Goal: Task Accomplishment & Management: Use online tool/utility

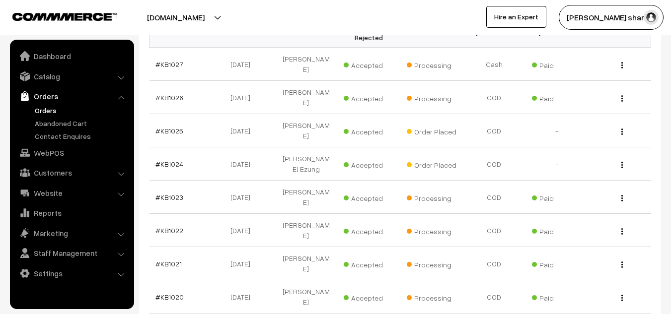
scroll to position [294, 0]
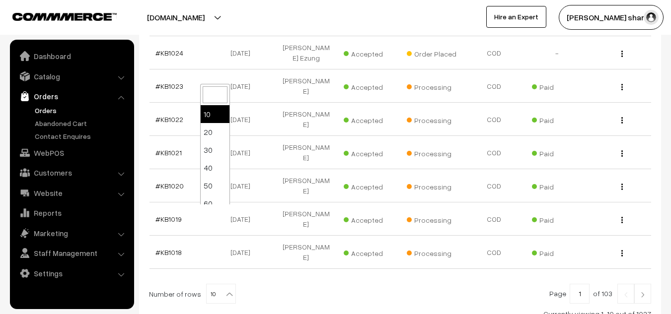
click at [224, 289] on b at bounding box center [229, 294] width 10 height 10
select select "100"
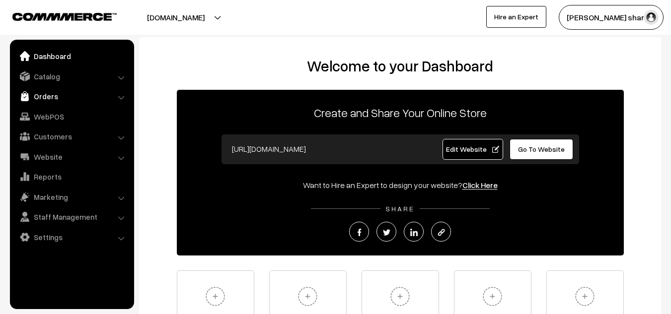
click at [36, 98] on link "Orders" at bounding box center [71, 96] width 118 height 18
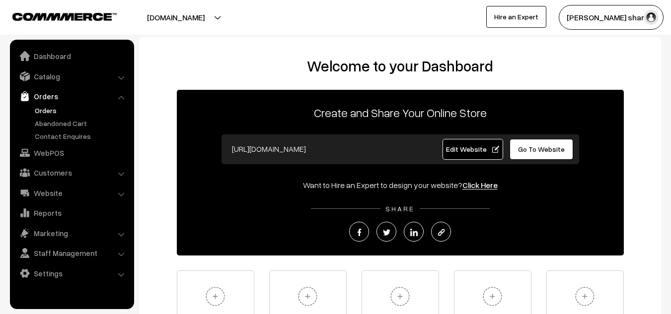
click at [37, 110] on link "Orders" at bounding box center [81, 110] width 98 height 10
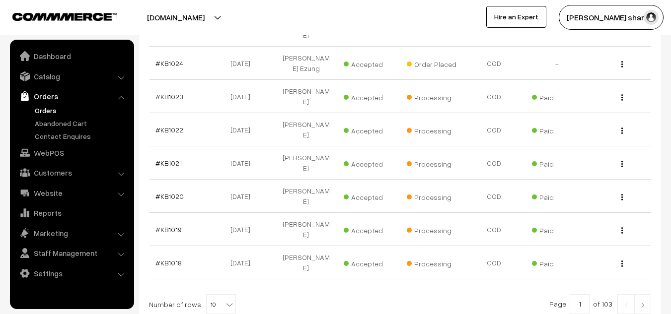
scroll to position [285, 0]
click at [224, 299] on b at bounding box center [229, 304] width 10 height 10
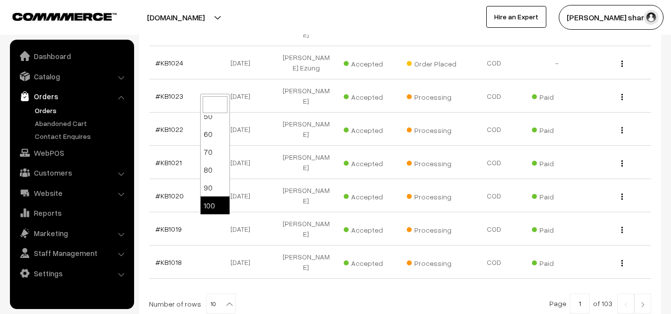
select select "100"
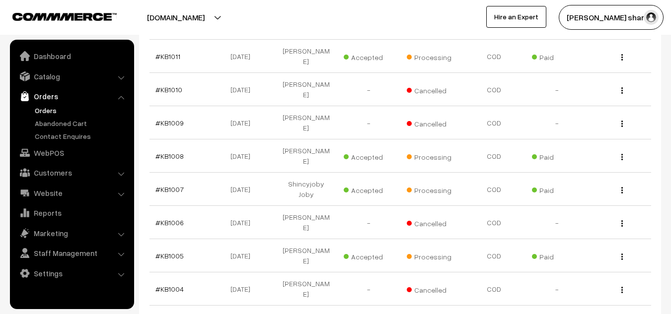
scroll to position [746, 0]
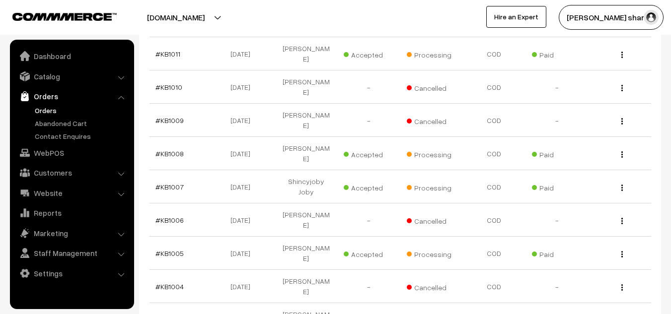
scroll to position [750, 0]
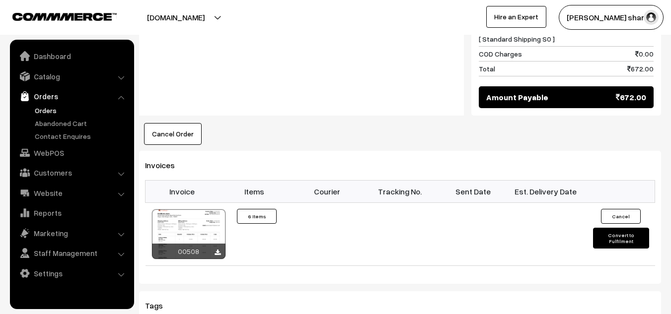
scroll to position [823, 0]
click at [606, 227] on button "Convert to Fulfilment" at bounding box center [621, 237] width 56 height 21
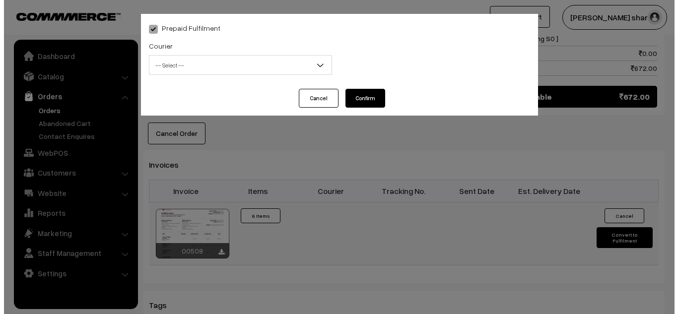
scroll to position [828, 0]
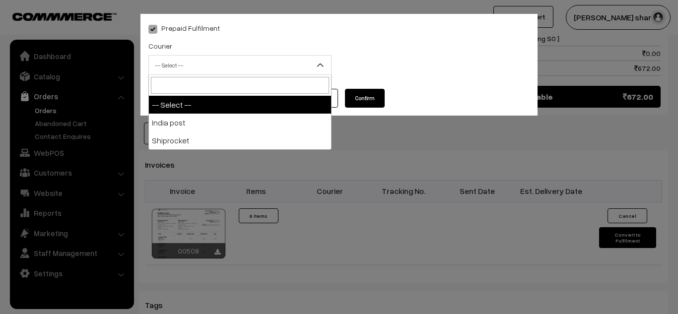
click at [243, 65] on span "-- Select --" at bounding box center [240, 65] width 182 height 17
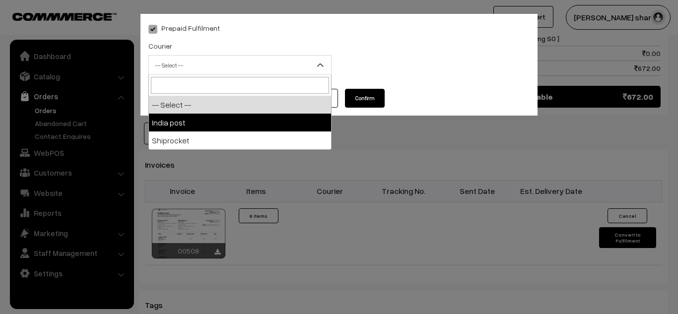
select select "1"
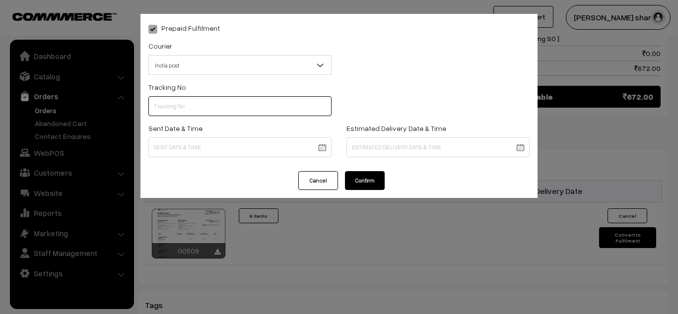
click at [212, 103] on input "text" at bounding box center [239, 106] width 183 height 20
click at [199, 104] on input "text" at bounding box center [239, 106] width 183 height 20
type input "------"
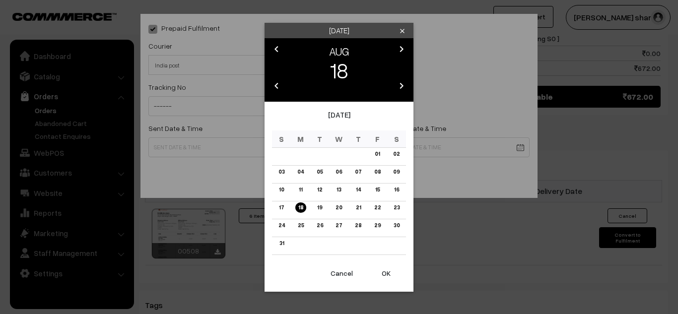
click at [386, 273] on button "OK" at bounding box center [386, 274] width 40 height 22
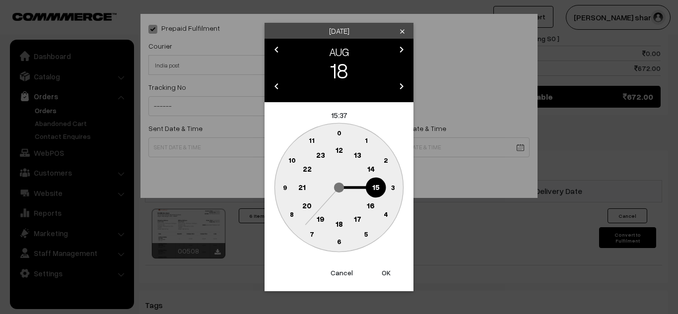
click at [292, 160] on text "10" at bounding box center [291, 160] width 7 height 8
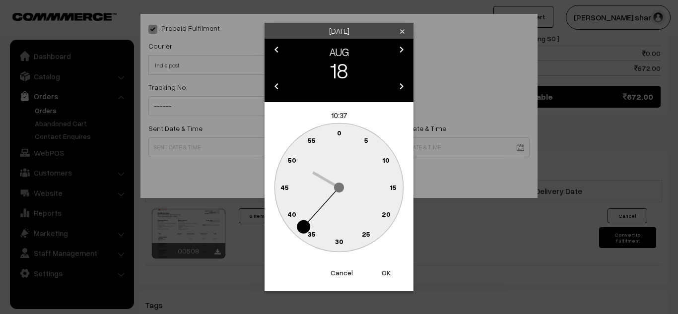
click at [338, 132] on text "0" at bounding box center [339, 133] width 4 height 8
type input "18-08-2025 10:00"
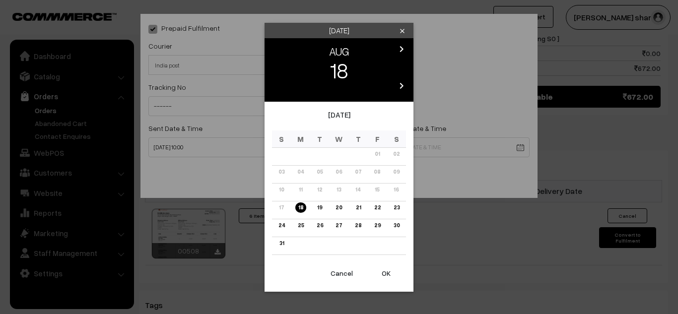
click at [301, 222] on link "25" at bounding box center [301, 225] width 12 height 10
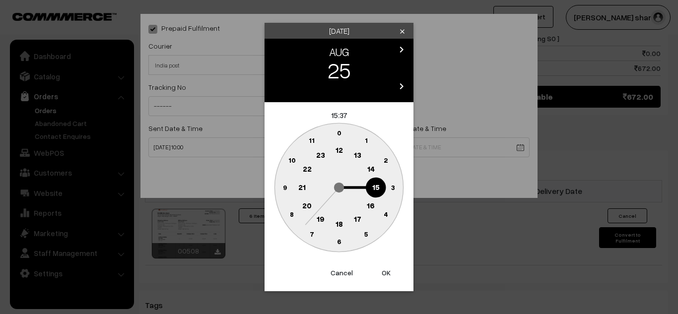
click at [372, 206] on text "16" at bounding box center [371, 205] width 8 height 9
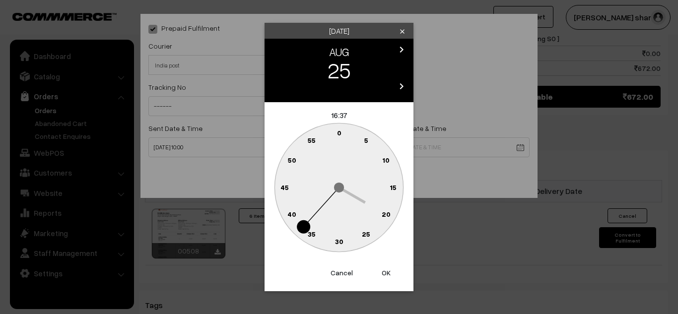
click at [340, 134] on text "0" at bounding box center [339, 133] width 4 height 8
type input "25-08-2025 16:00"
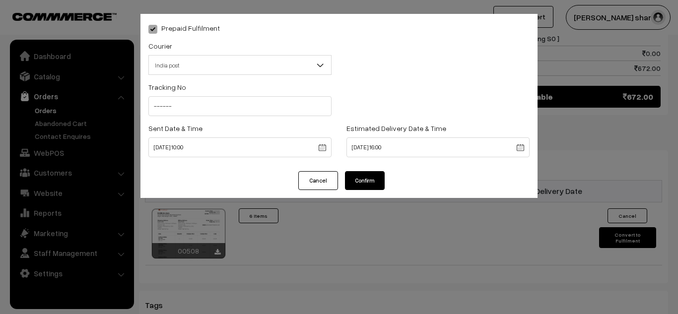
click at [365, 183] on button "Confirm" at bounding box center [365, 180] width 40 height 19
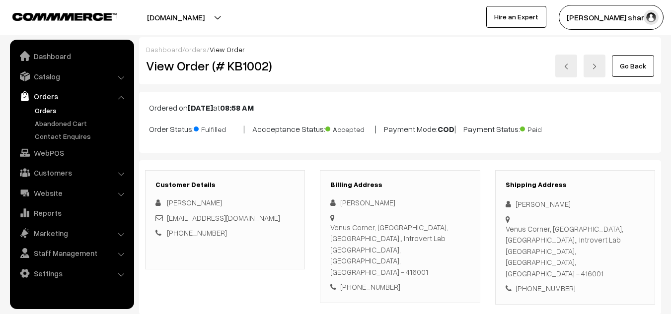
click at [625, 64] on link "Go Back" at bounding box center [633, 66] width 42 height 22
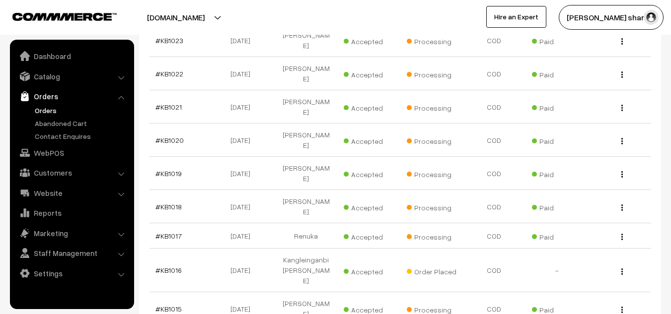
scroll to position [341, 0]
click at [301, 292] on td "[PERSON_NAME]" at bounding box center [306, 308] width 63 height 33
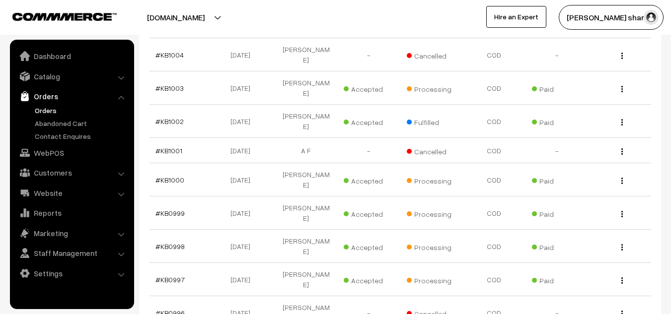
scroll to position [983, 0]
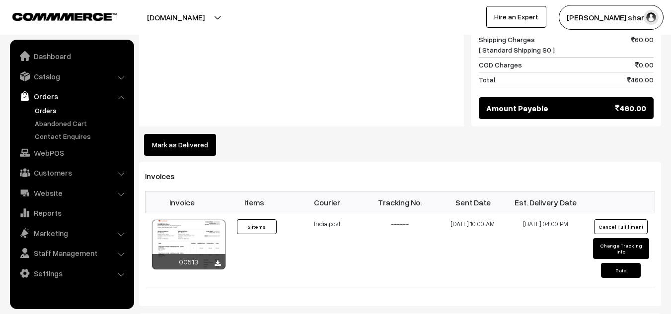
scroll to position [560, 0]
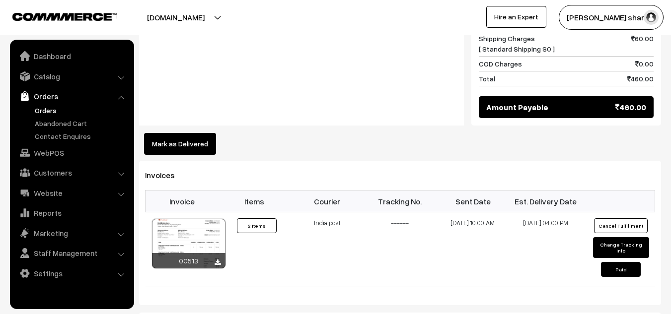
click at [169, 220] on div at bounding box center [188, 244] width 73 height 50
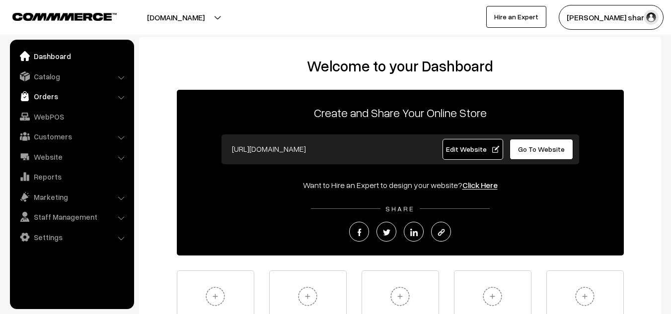
click at [72, 103] on link "Orders" at bounding box center [71, 96] width 118 height 18
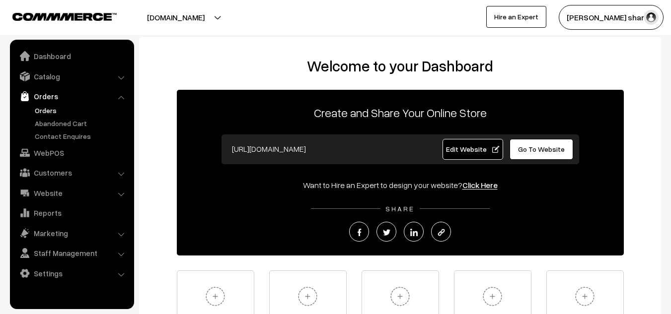
click at [65, 106] on link "Orders" at bounding box center [81, 110] width 98 height 10
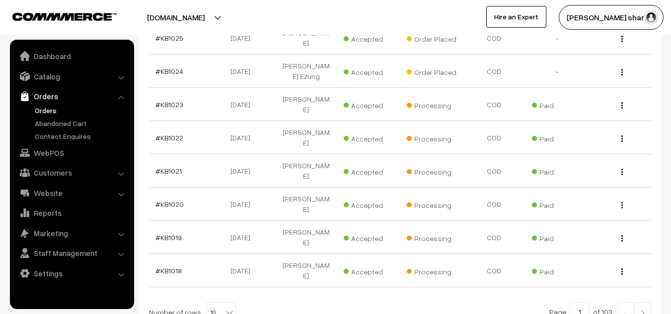
scroll to position [294, 0]
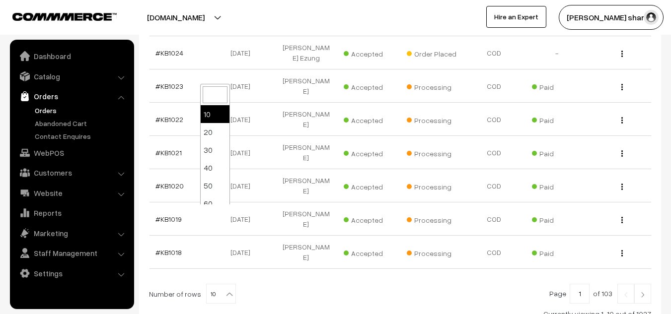
click at [225, 289] on b at bounding box center [229, 294] width 10 height 10
select select "100"
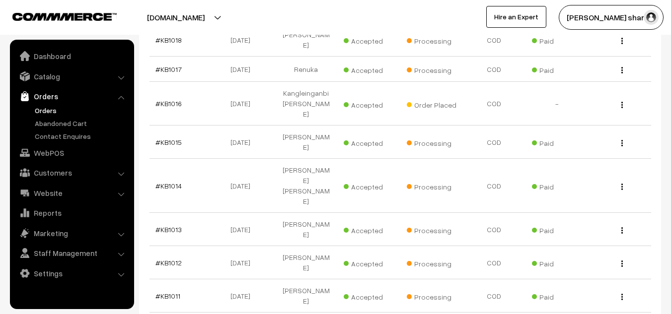
scroll to position [507, 0]
click at [162, 291] on link "#KB1011" at bounding box center [167, 295] width 25 height 8
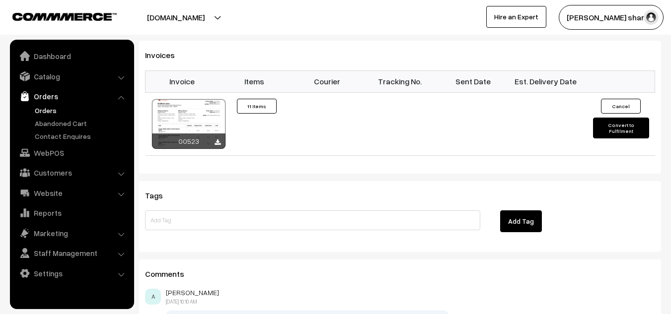
scroll to position [1000, 0]
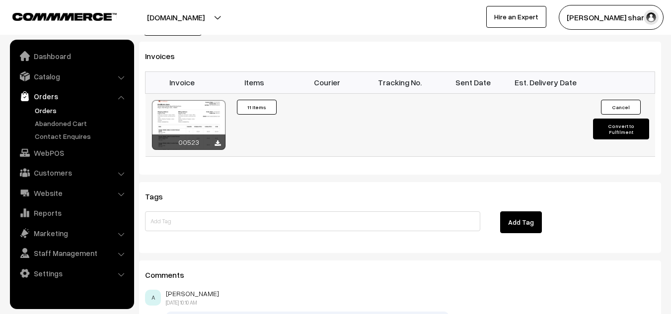
click at [607, 119] on button "Convert to Fulfilment" at bounding box center [621, 129] width 56 height 21
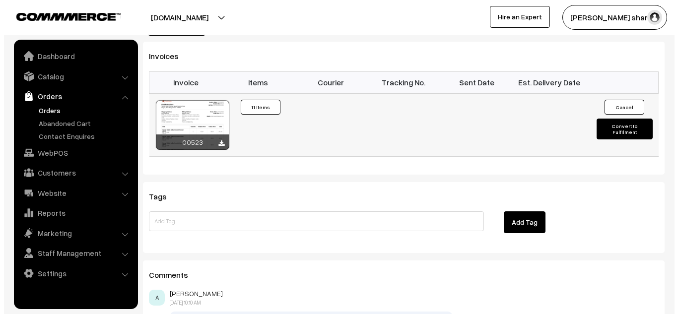
scroll to position [1006, 0]
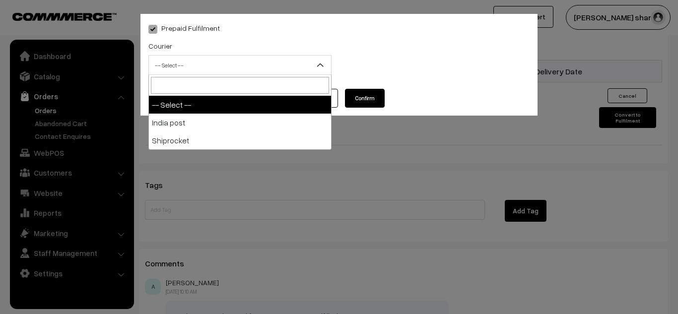
click at [319, 64] on b at bounding box center [320, 65] width 10 height 10
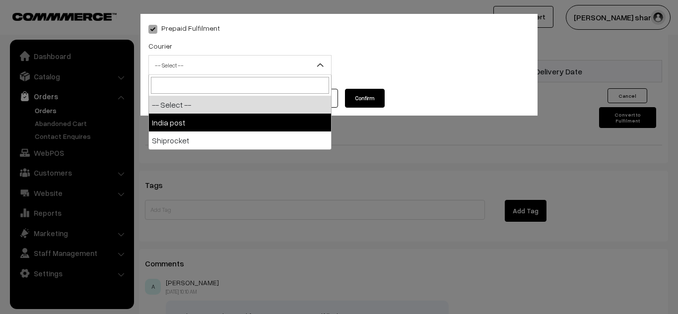
select select "1"
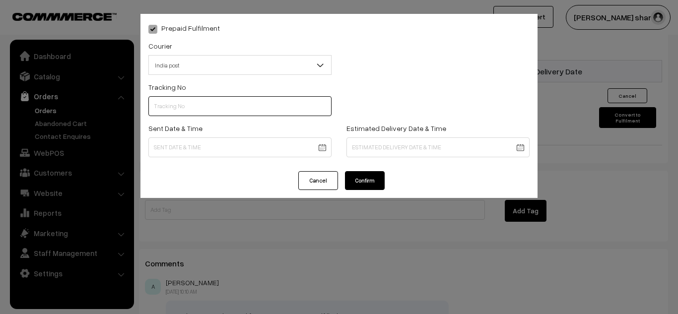
click at [210, 110] on input "text" at bounding box center [239, 106] width 183 height 20
type input "------"
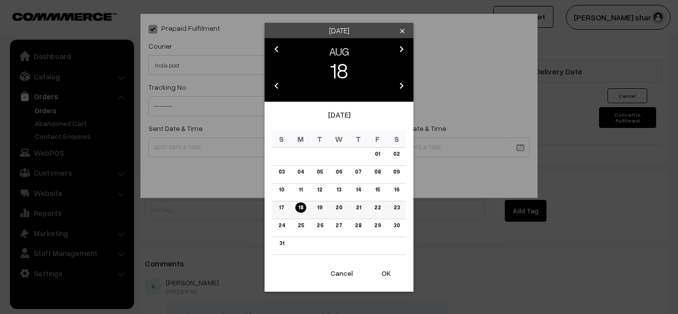
click at [301, 207] on link "18" at bounding box center [300, 208] width 11 height 10
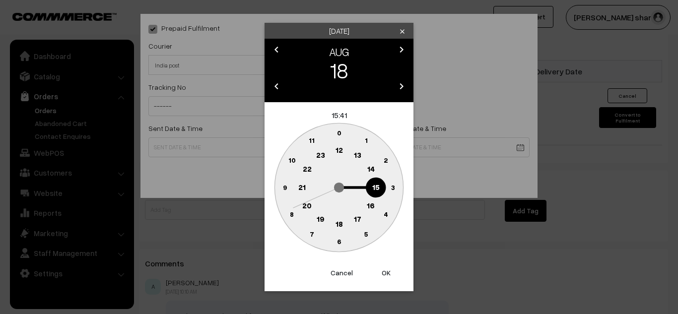
click at [290, 159] on text "10" at bounding box center [291, 160] width 7 height 8
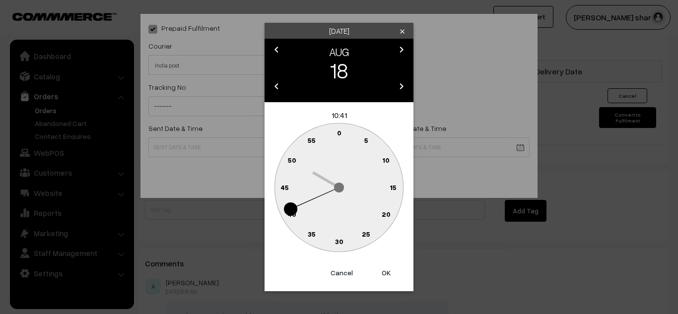
click at [338, 134] on text "0" at bounding box center [339, 133] width 4 height 8
type input "18-08-2025 10:00"
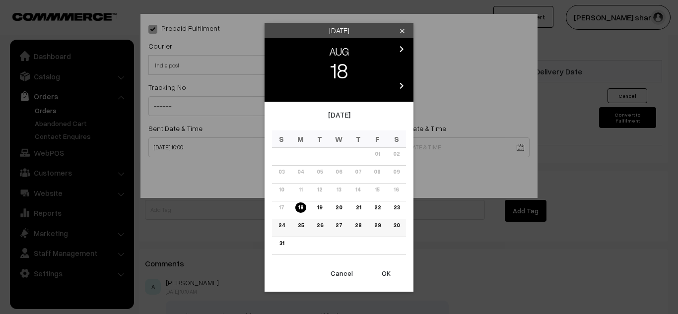
click at [298, 226] on link "25" at bounding box center [301, 225] width 12 height 10
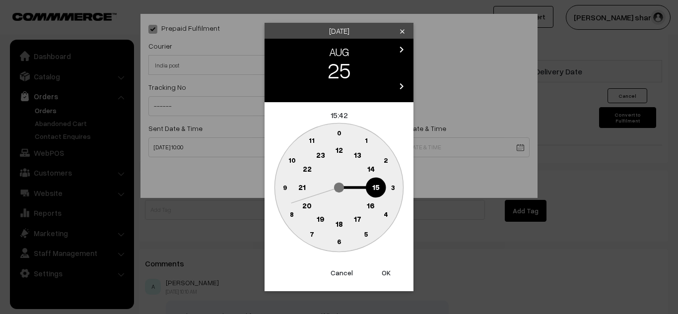
click at [370, 203] on text "16" at bounding box center [371, 205] width 8 height 9
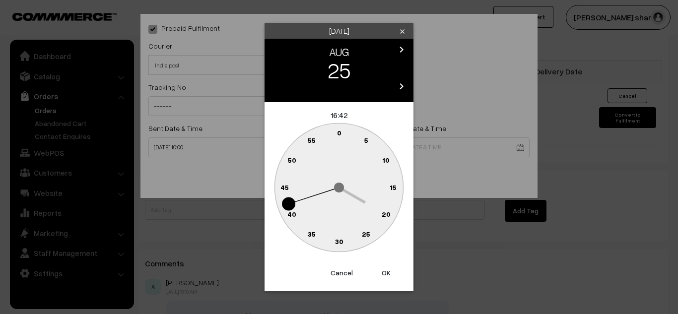
click at [339, 134] on text "0" at bounding box center [339, 133] width 4 height 8
type input "25-08-2025 16:00"
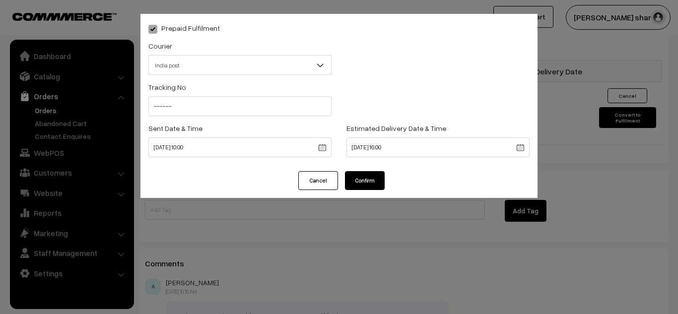
click at [362, 176] on button "Confirm" at bounding box center [365, 180] width 40 height 19
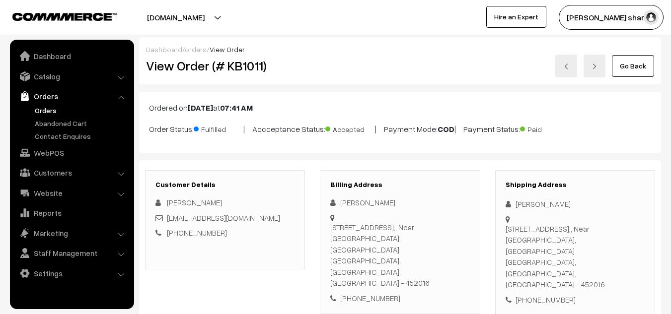
click at [626, 69] on link "Go Back" at bounding box center [633, 66] width 42 height 22
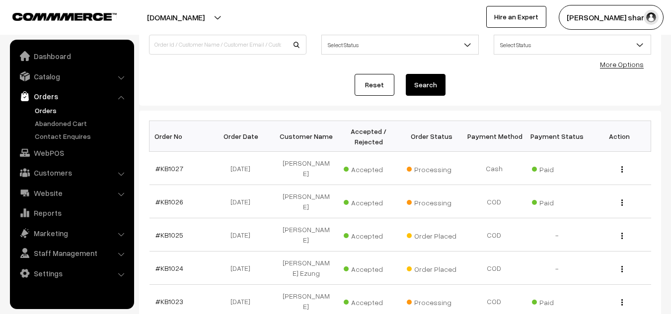
scroll to position [78, 0]
drag, startPoint x: 500, startPoint y: 262, endPoint x: 498, endPoint y: 194, distance: 68.6
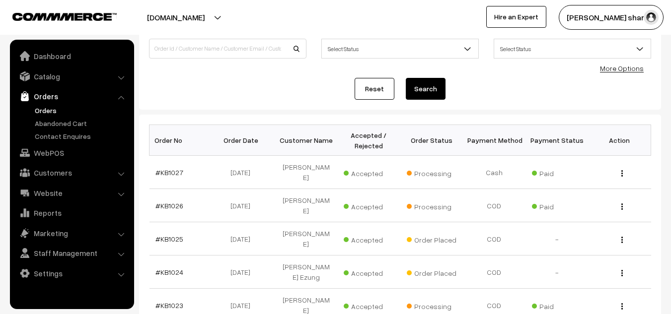
click at [523, 95] on div "Reset Search" at bounding box center [400, 89] width 502 height 22
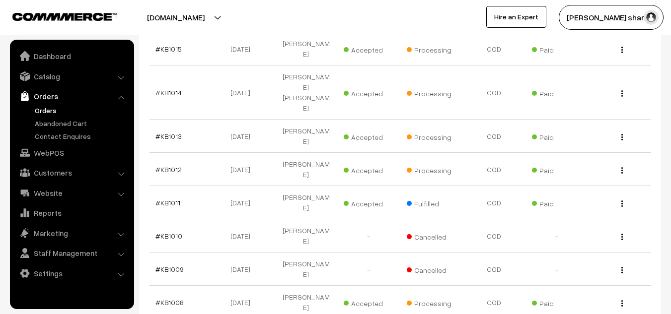
scroll to position [603, 0]
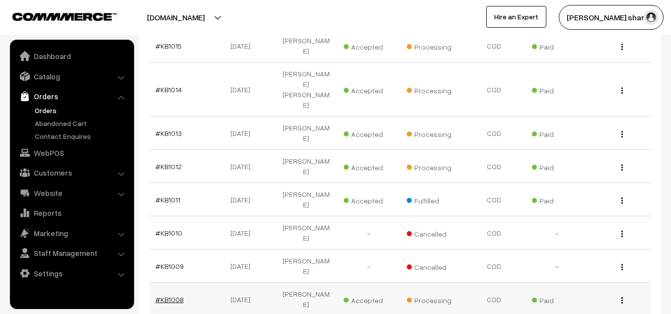
click at [173, 295] on link "#KB1008" at bounding box center [169, 299] width 28 height 8
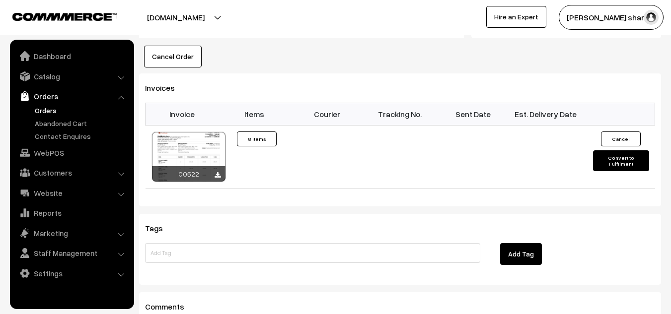
scroll to position [1025, 0]
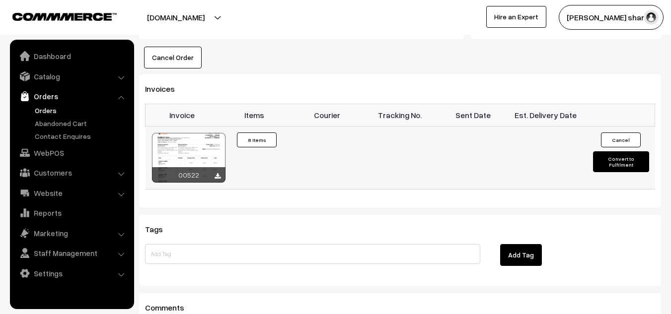
click at [620, 151] on button "Convert to Fulfilment" at bounding box center [621, 161] width 56 height 21
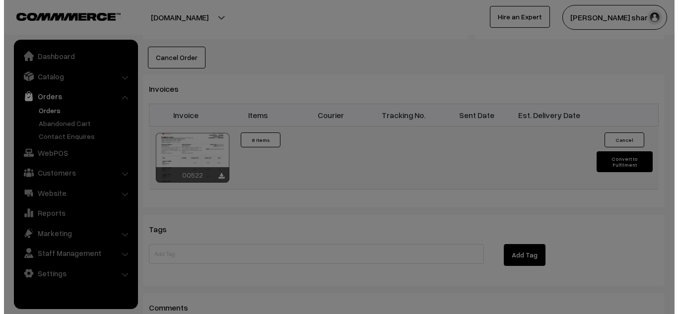
scroll to position [1032, 0]
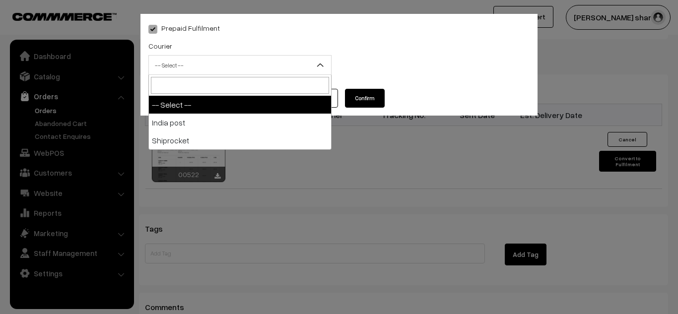
click at [321, 67] on b at bounding box center [320, 65] width 10 height 10
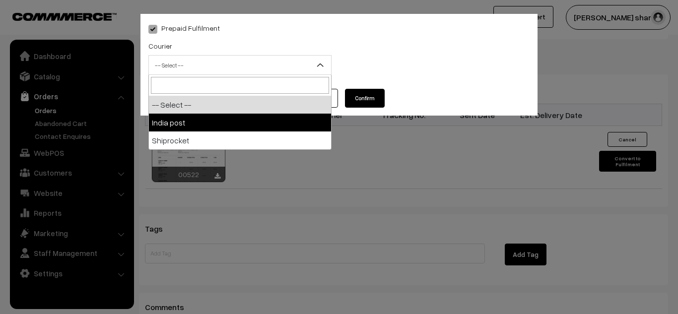
select select "1"
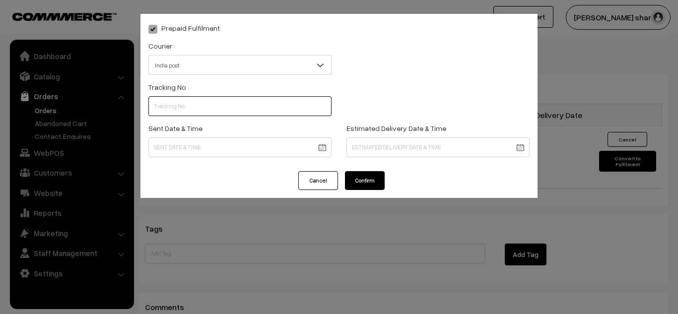
click at [287, 107] on input "text" at bounding box center [239, 106] width 183 height 20
type input "------"
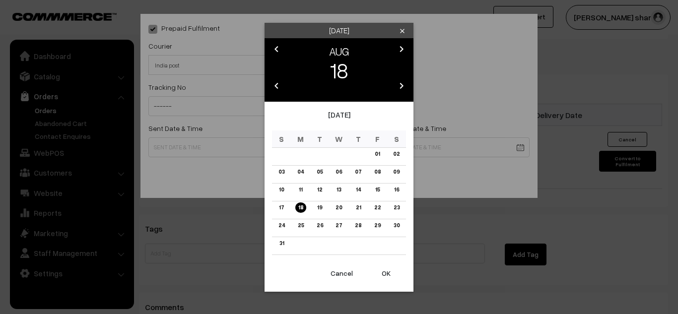
click at [298, 207] on link "18" at bounding box center [300, 208] width 11 height 10
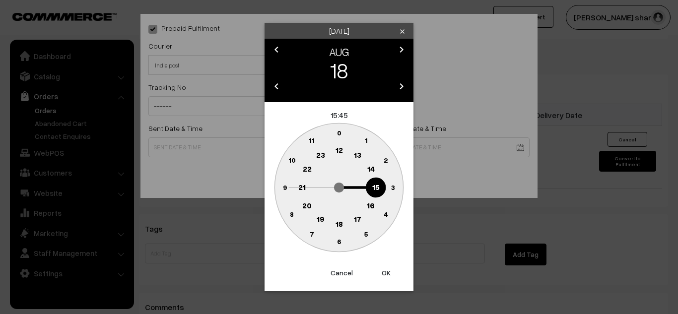
click at [290, 160] on text "10" at bounding box center [291, 160] width 7 height 8
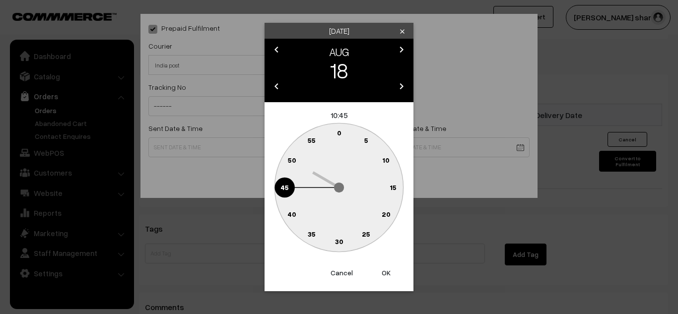
click at [340, 132] on text "0" at bounding box center [339, 133] width 4 height 8
type input "18-08-2025 10:00"
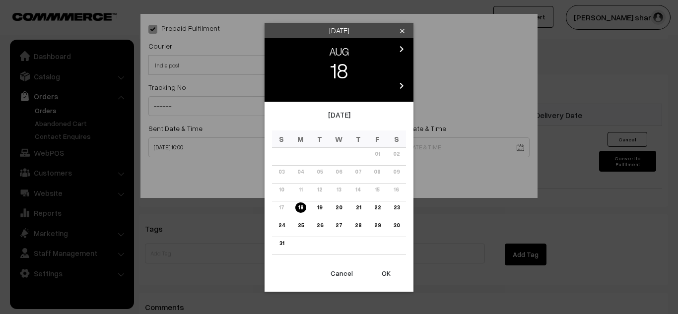
click at [302, 221] on link "25" at bounding box center [301, 225] width 12 height 10
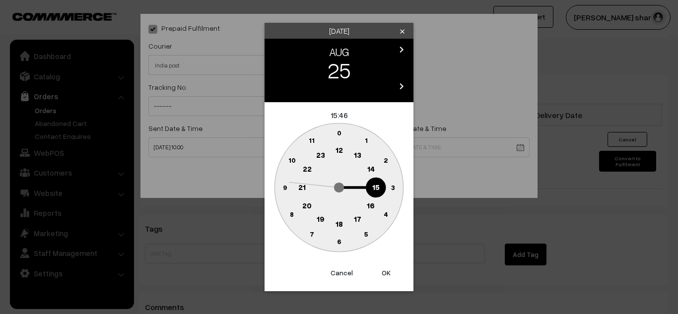
click at [372, 206] on text "16" at bounding box center [371, 205] width 8 height 9
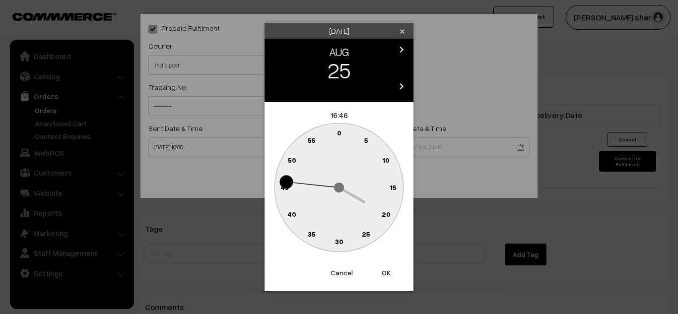
click at [339, 133] on text "0" at bounding box center [339, 133] width 4 height 8
type input "25-08-2025 16:00"
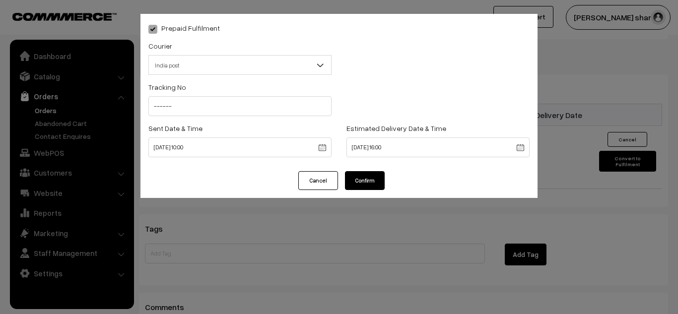
click at [365, 182] on button "Confirm" at bounding box center [365, 180] width 40 height 19
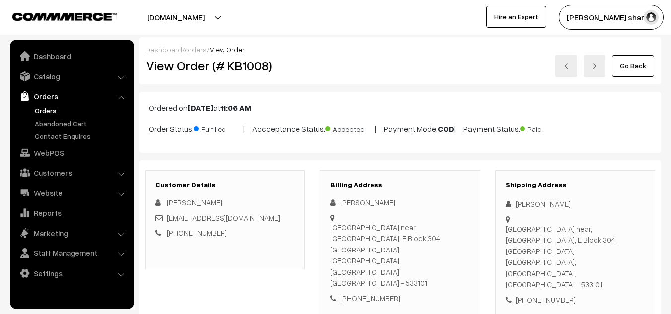
click at [620, 68] on link "Go Back" at bounding box center [633, 66] width 42 height 22
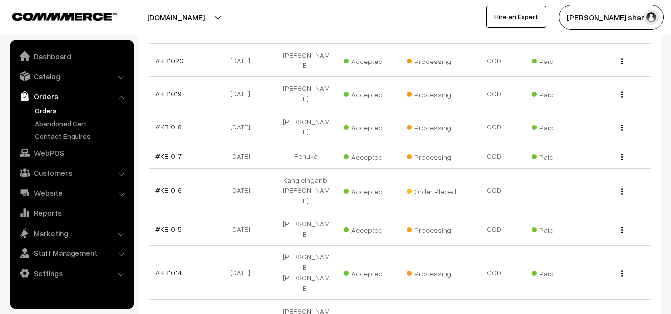
scroll to position [420, 0]
click at [173, 225] on link "#KB1015" at bounding box center [168, 229] width 26 height 8
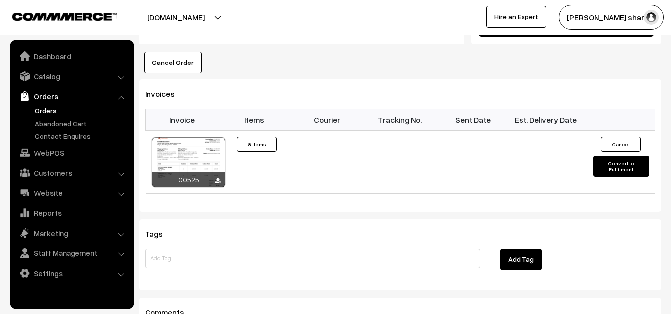
scroll to position [682, 0]
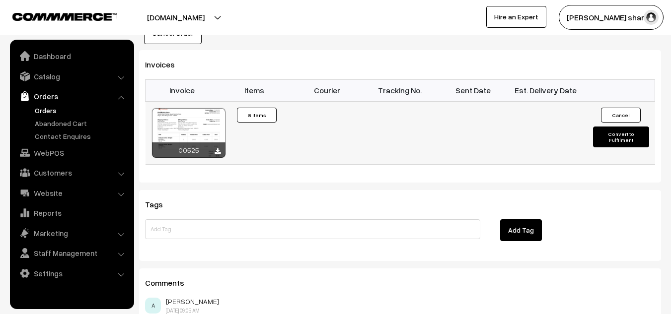
click at [602, 136] on button "Convert to Fulfilment" at bounding box center [621, 137] width 56 height 21
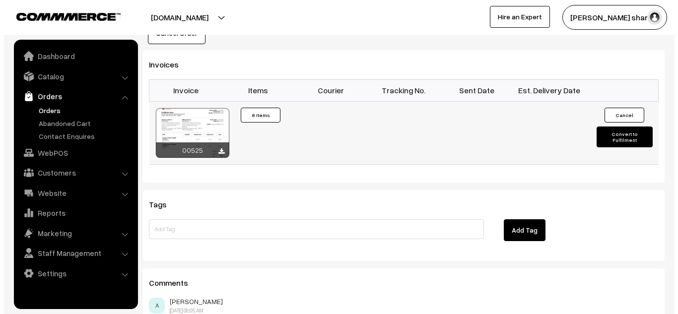
scroll to position [684, 0]
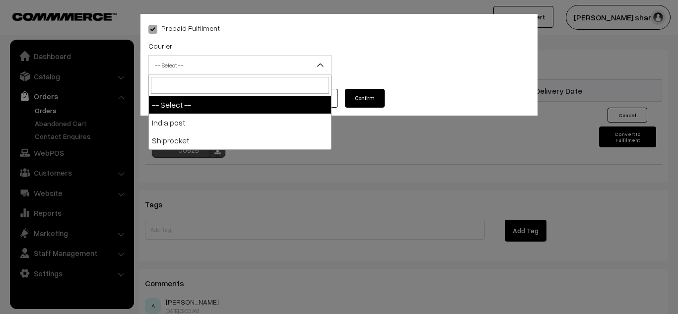
click at [262, 65] on span "-- Select --" at bounding box center [240, 65] width 182 height 17
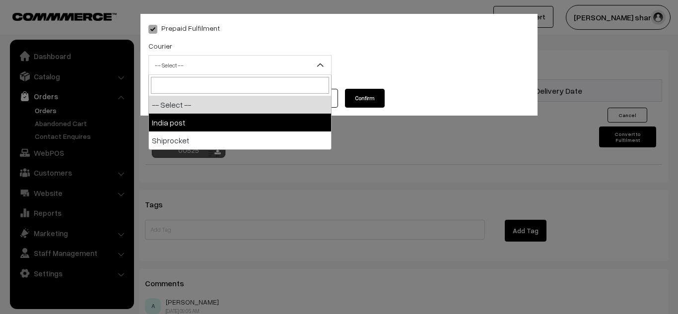
select select "1"
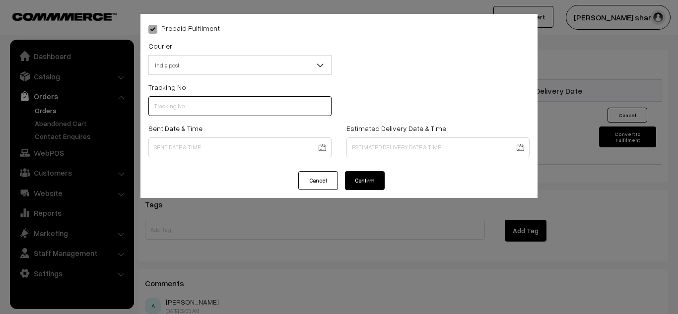
click at [189, 107] on input "text" at bounding box center [239, 106] width 183 height 20
type input "------"
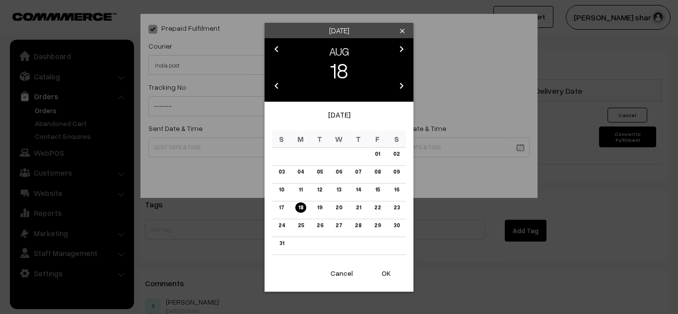
click at [301, 208] on link "18" at bounding box center [300, 208] width 11 height 10
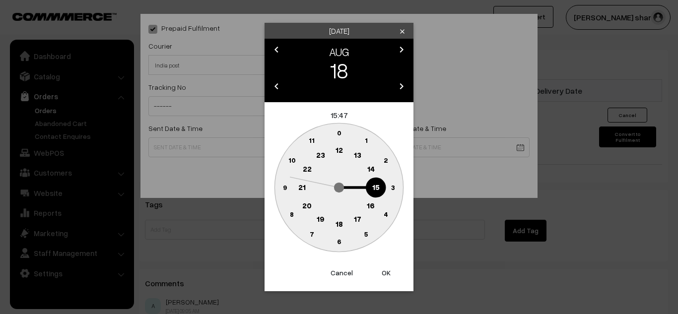
click at [290, 159] on text "10" at bounding box center [291, 160] width 7 height 8
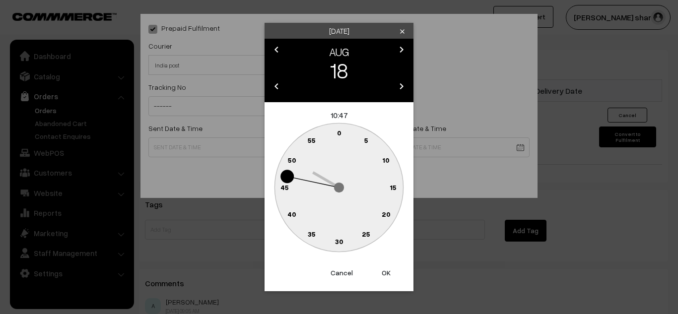
click at [339, 132] on text "0" at bounding box center [339, 133] width 4 height 8
type input "18-08-2025 10:00"
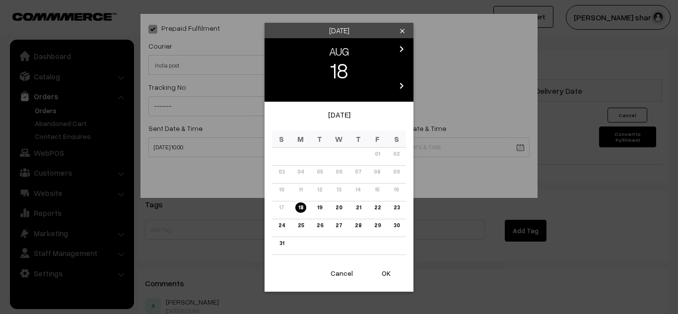
click at [302, 226] on link "25" at bounding box center [301, 225] width 12 height 10
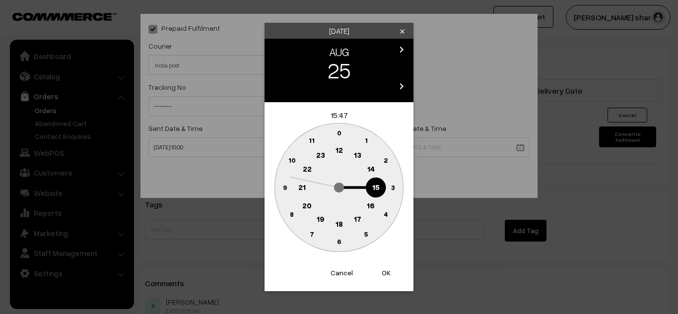
click at [372, 205] on text "16" at bounding box center [371, 205] width 8 height 9
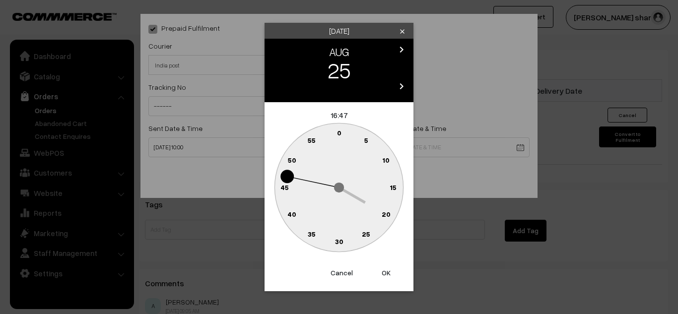
click at [339, 133] on text "0" at bounding box center [339, 133] width 4 height 8
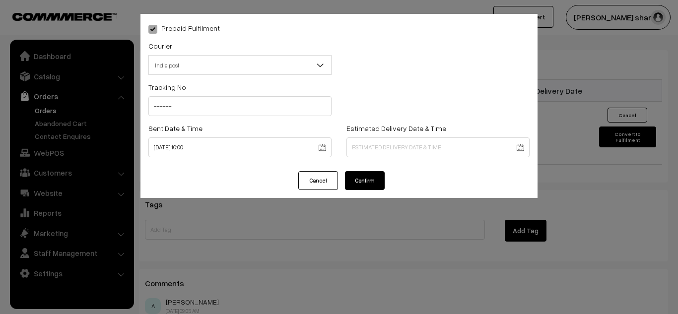
type input "25-08-2025 16:00"
click at [366, 176] on button "Confirm" at bounding box center [365, 180] width 40 height 19
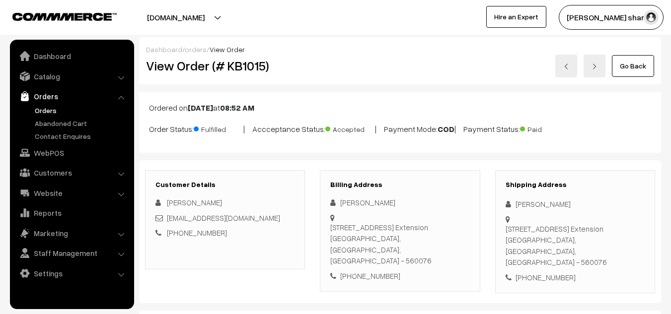
click at [639, 67] on link "Go Back" at bounding box center [633, 66] width 42 height 22
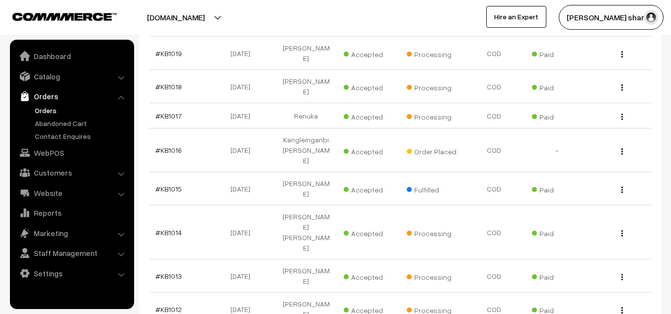
scroll to position [459, 0]
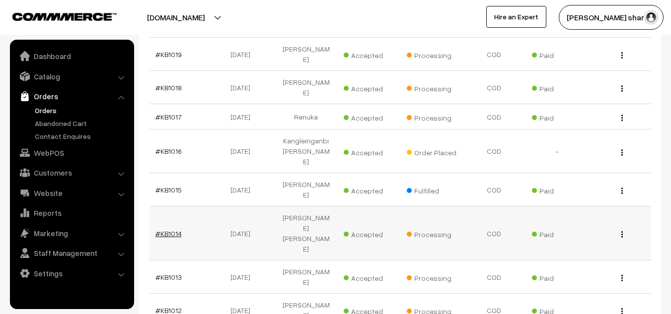
click at [170, 229] on link "#KB1014" at bounding box center [168, 233] width 26 height 8
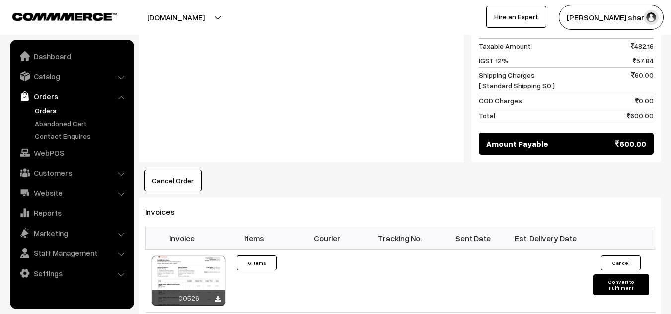
scroll to position [776, 0]
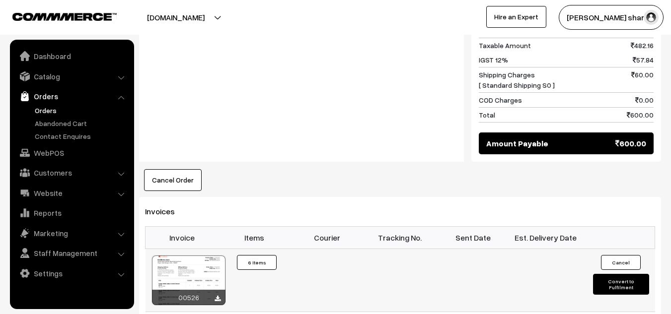
click at [618, 274] on button "Convert to Fulfilment" at bounding box center [621, 284] width 56 height 21
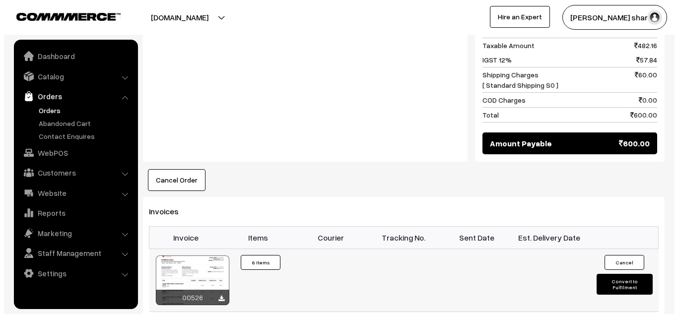
scroll to position [781, 0]
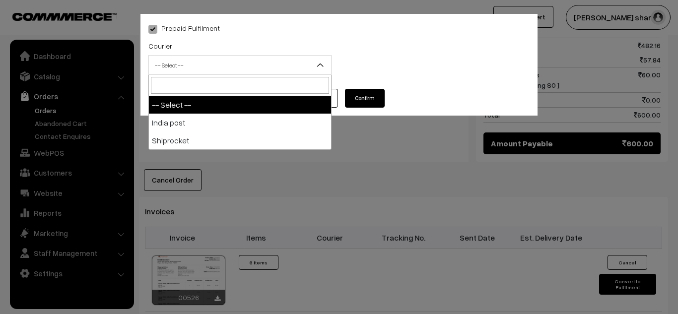
click at [230, 65] on span "-- Select --" at bounding box center [240, 65] width 182 height 17
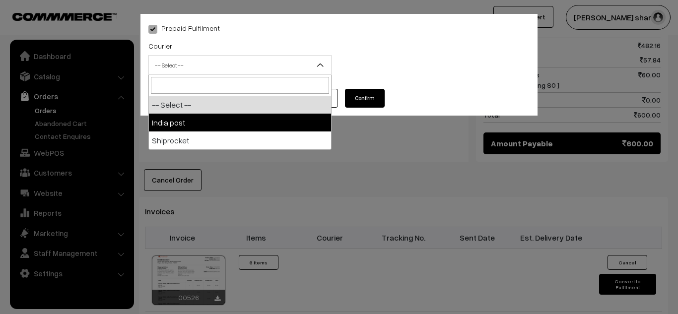
select select "1"
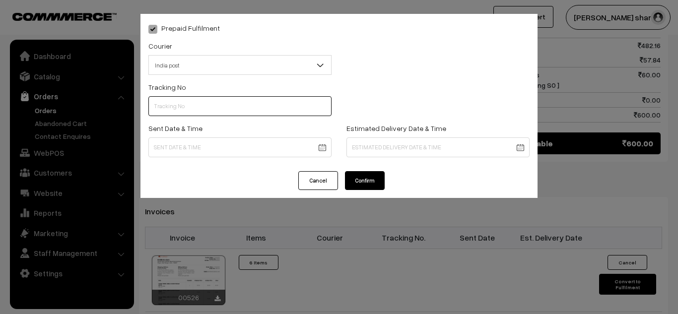
click at [185, 102] on input "text" at bounding box center [239, 106] width 183 height 20
type input "------"
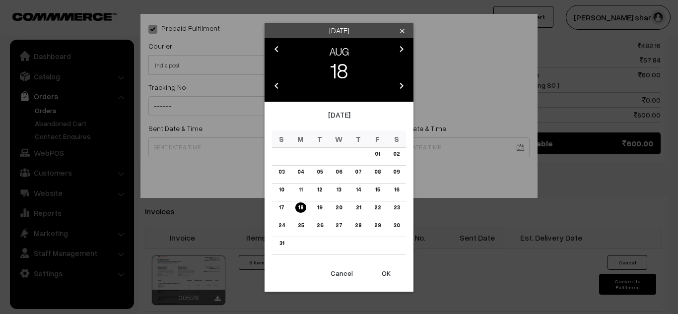
click at [301, 208] on link "18" at bounding box center [300, 208] width 11 height 10
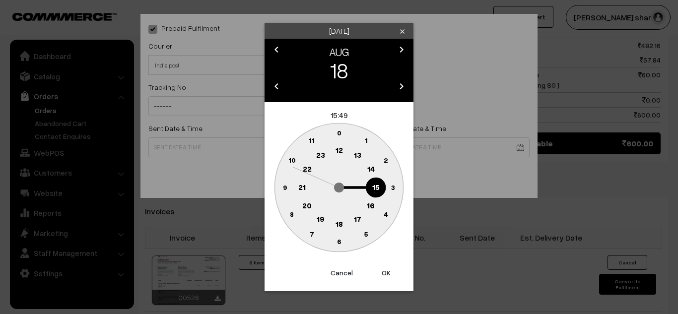
click at [291, 159] on text "10" at bounding box center [291, 160] width 7 height 8
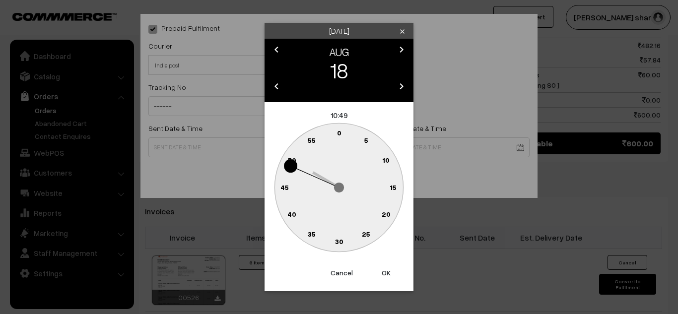
click at [339, 132] on text "0" at bounding box center [339, 133] width 4 height 8
type input "[DATE] 10:00"
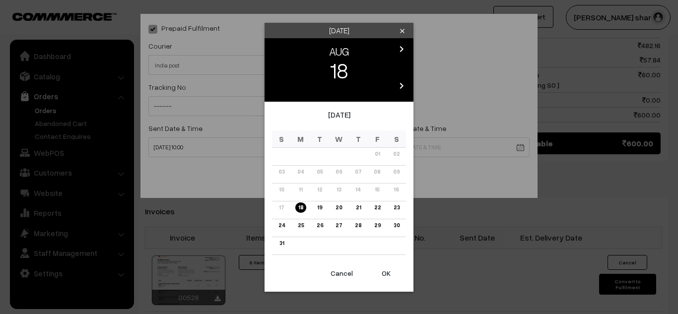
click at [358, 205] on link "21" at bounding box center [358, 208] width 11 height 10
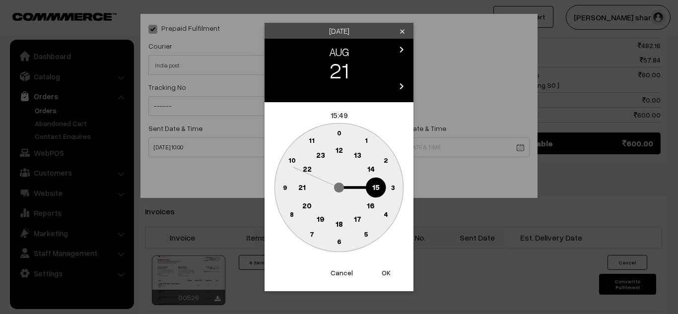
click at [370, 203] on text "16" at bounding box center [371, 205] width 8 height 9
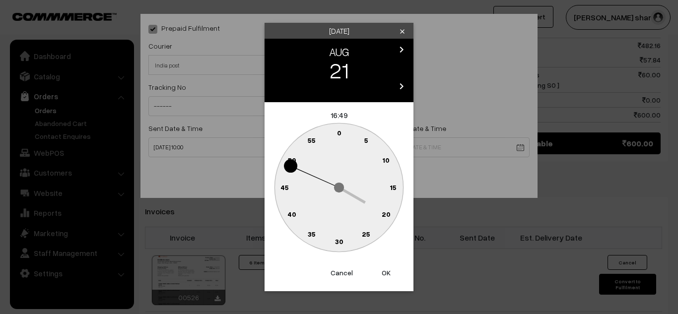
click at [339, 134] on text "0" at bounding box center [339, 133] width 4 height 8
type input "21-08-2025 16:00"
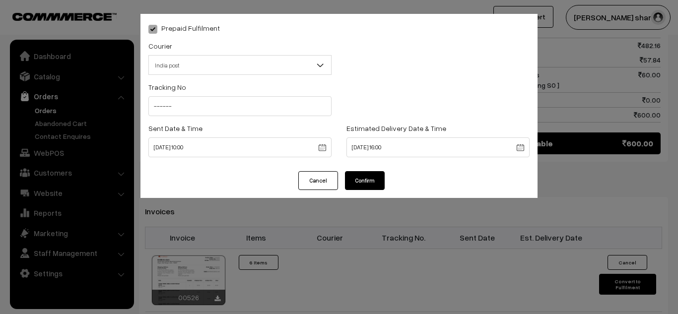
click at [364, 178] on button "Confirm" at bounding box center [365, 180] width 40 height 19
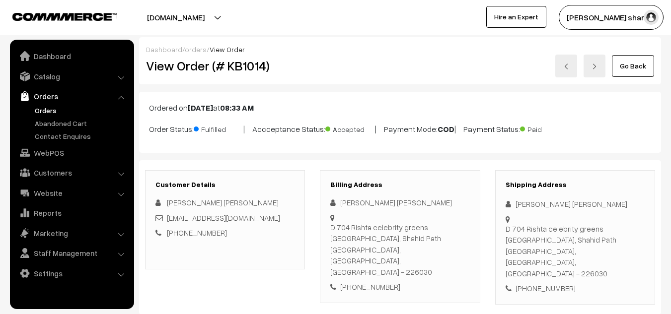
click at [623, 62] on link "Go Back" at bounding box center [633, 66] width 42 height 22
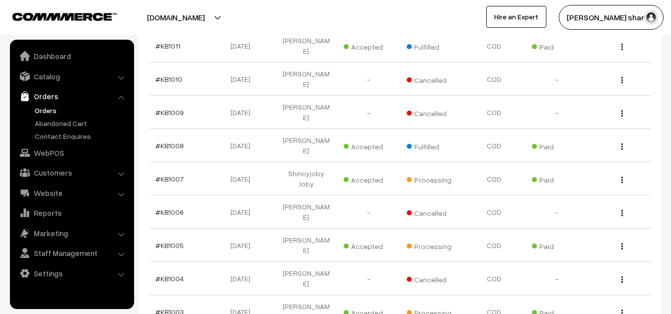
scroll to position [791, 0]
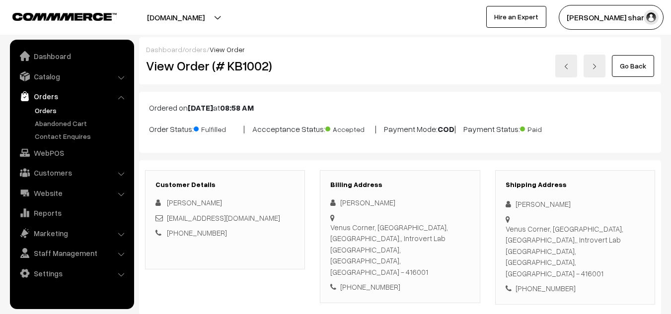
click at [628, 67] on link "Go Back" at bounding box center [633, 66] width 42 height 22
